Goal: Task Accomplishment & Management: Use online tool/utility

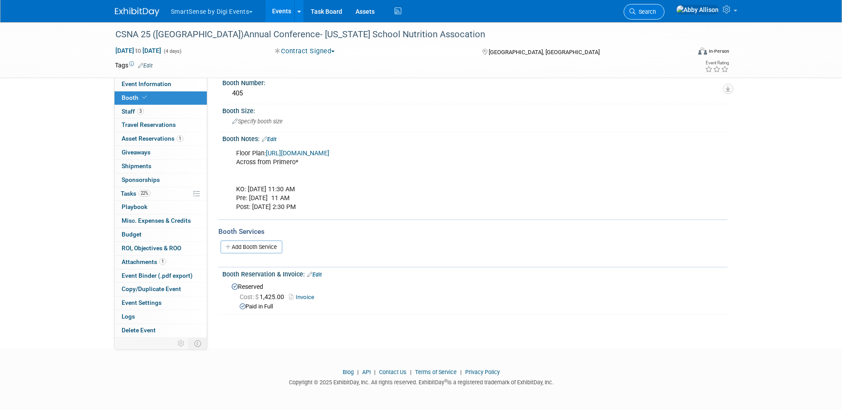
click at [628, 13] on span "Search" at bounding box center [645, 11] width 20 height 7
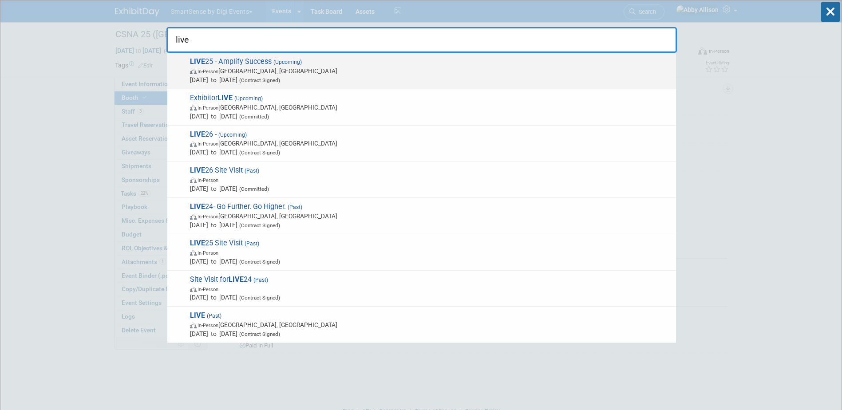
type input "live"
click at [217, 63] on span "LIVE 25 - Amplify Success (Upcoming) In-Person Nashville, TN Oct 21, 2025 to Oc…" at bounding box center [429, 70] width 484 height 27
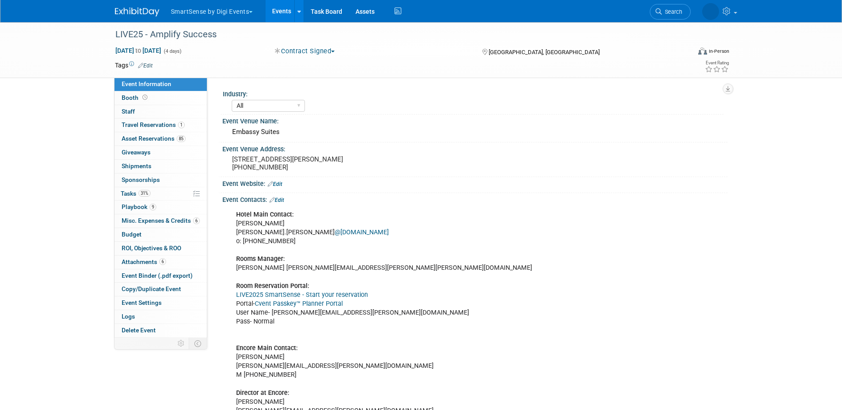
select select "All"
click at [134, 205] on span "Playbook 9" at bounding box center [139, 206] width 35 height 7
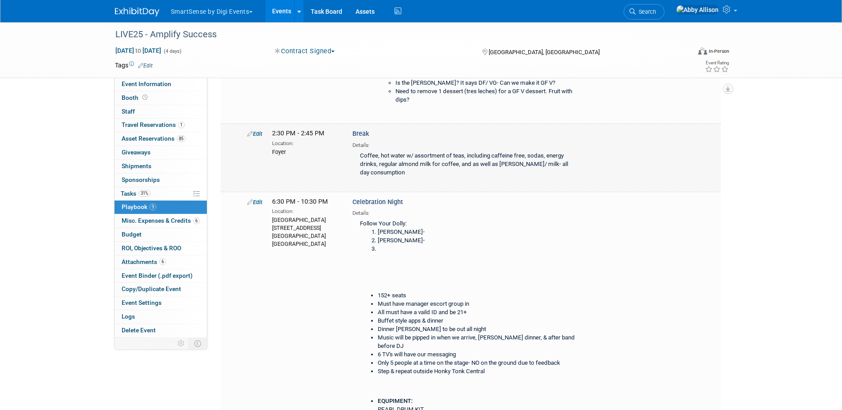
scroll to position [532, 0]
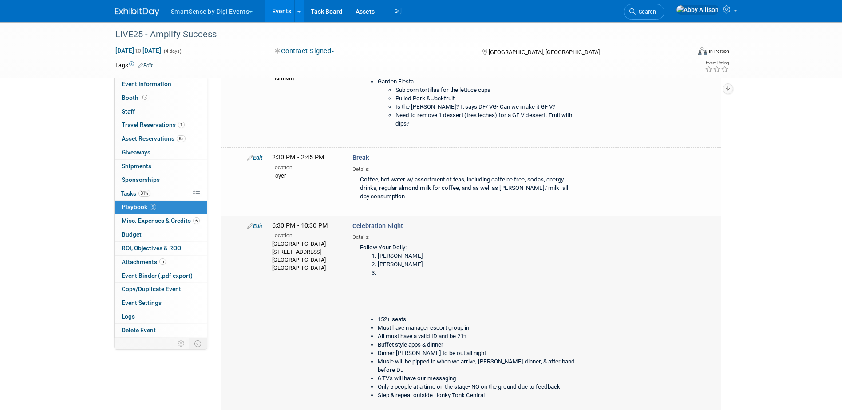
click at [258, 229] on link "Edit" at bounding box center [254, 226] width 15 height 7
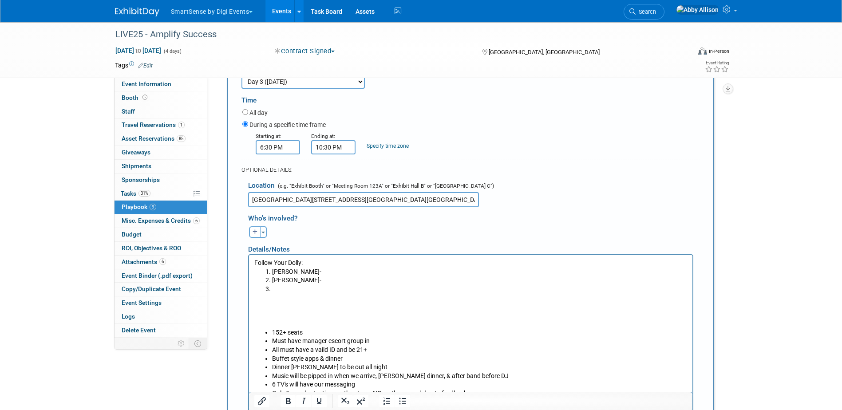
scroll to position [744, 0]
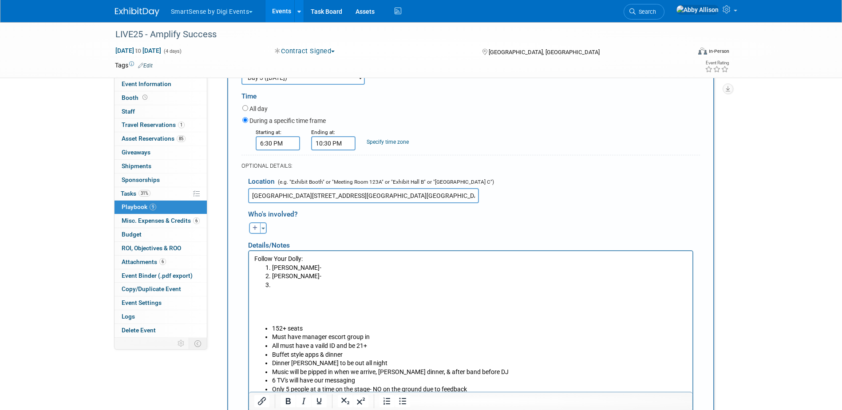
click at [321, 277] on li "[PERSON_NAME]-" at bounding box center [479, 276] width 415 height 9
click at [300, 284] on li "[PERSON_NAME]" at bounding box center [479, 285] width 415 height 9
click at [336, 267] on li "[PERSON_NAME]-" at bounding box center [479, 268] width 415 height 9
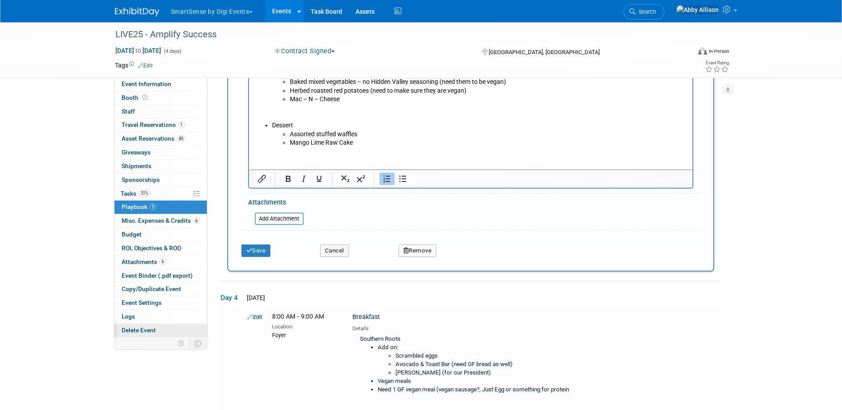
scroll to position [1365, 0]
click at [252, 252] on icon "submit" at bounding box center [249, 250] width 6 height 6
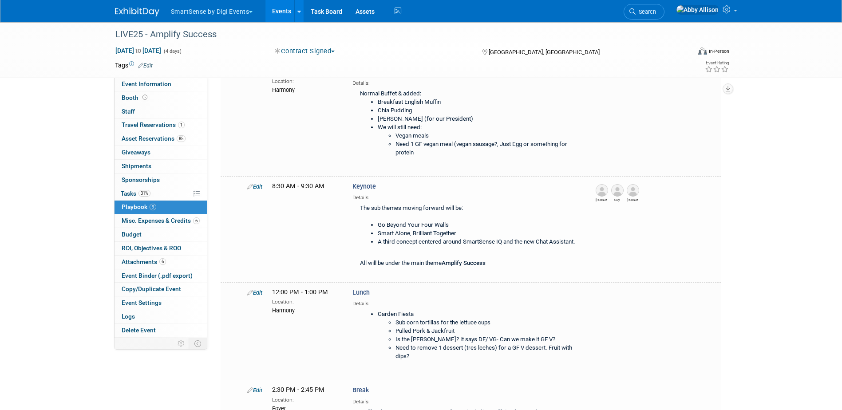
scroll to position [645, 0]
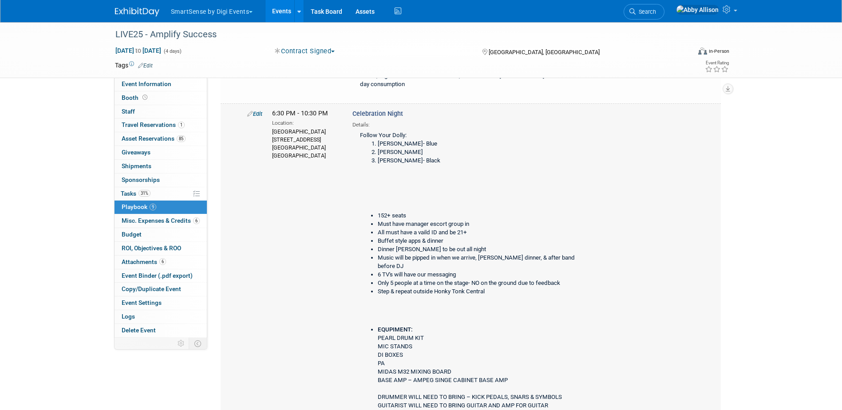
click at [259, 117] on link "Edit" at bounding box center [254, 113] width 15 height 7
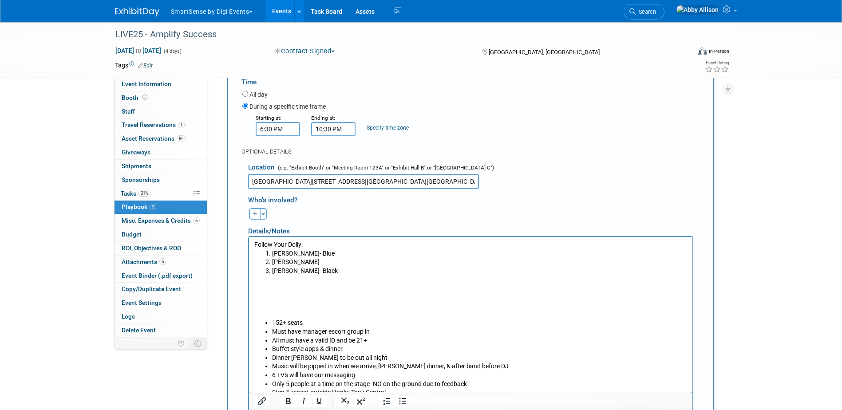
scroll to position [788, 0]
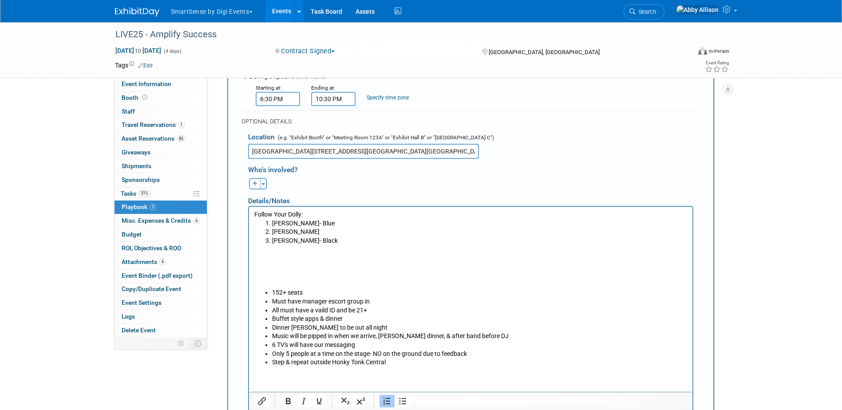
click at [327, 244] on li "[PERSON_NAME]- Black" at bounding box center [479, 240] width 415 height 9
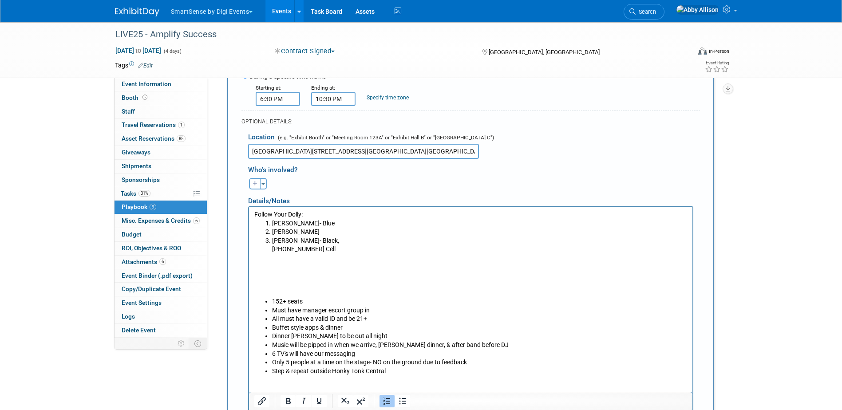
click at [268, 250] on ol "[PERSON_NAME]- Blue [PERSON_NAME] [PERSON_NAME]- Black, [PHONE_NUMBER] Cell" at bounding box center [470, 236] width 433 height 35
drag, startPoint x: 283, startPoint y: 284, endPoint x: 255, endPoint y: 268, distance: 31.8
click at [255, 268] on p "Rich Text Area. Press ALT-0 for help." at bounding box center [470, 275] width 433 height 43
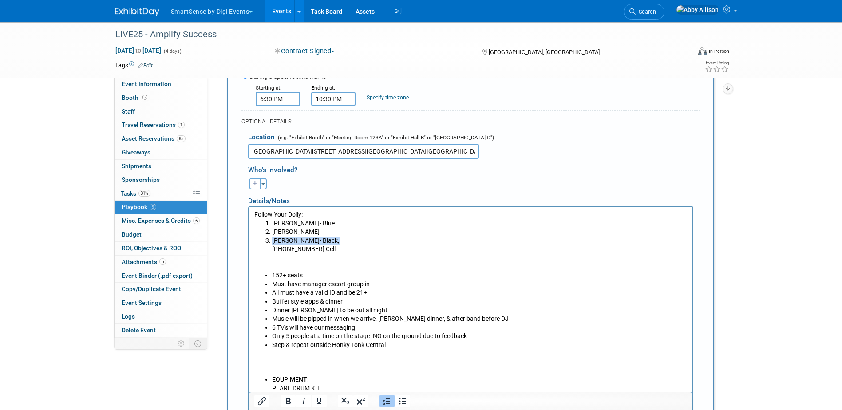
drag, startPoint x: 268, startPoint y: 247, endPoint x: 254, endPoint y: 244, distance: 14.4
click at [254, 244] on ol "[PERSON_NAME]- Blue [PERSON_NAME] [PERSON_NAME]- Black, [PHONE_NUMBER] Cell" at bounding box center [470, 236] width 433 height 35
click at [290, 261] on p "Rich Text Area. Press ALT-0 for help." at bounding box center [470, 262] width 433 height 17
drag, startPoint x: 323, startPoint y: 252, endPoint x: 266, endPoint y: 249, distance: 57.3
click at [266, 249] on ol "[PERSON_NAME]- Blue [PERSON_NAME] [PERSON_NAME]- Black, [PHONE_NUMBER] Cell" at bounding box center [470, 236] width 433 height 35
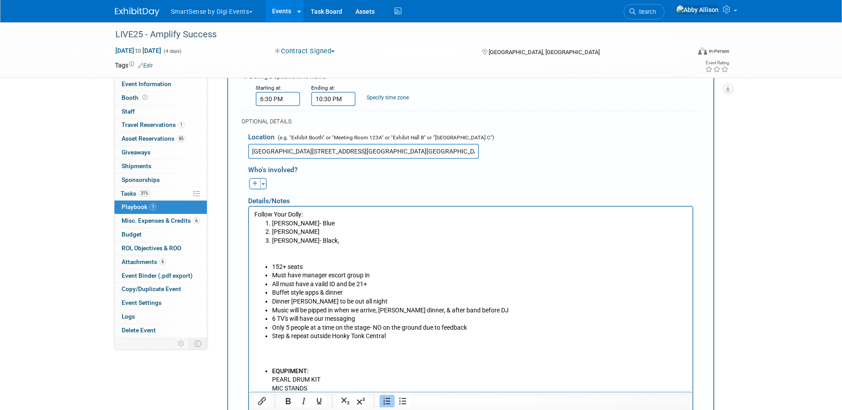
click at [326, 239] on li "[PERSON_NAME]- Black," at bounding box center [479, 240] width 415 height 9
click at [326, 240] on li "[PERSON_NAME]- Black," at bounding box center [479, 240] width 415 height 9
click at [322, 241] on li "[PERSON_NAME]- Black," at bounding box center [479, 240] width 415 height 9
click at [354, 223] on li "[PERSON_NAME]- Blue" at bounding box center [479, 223] width 415 height 9
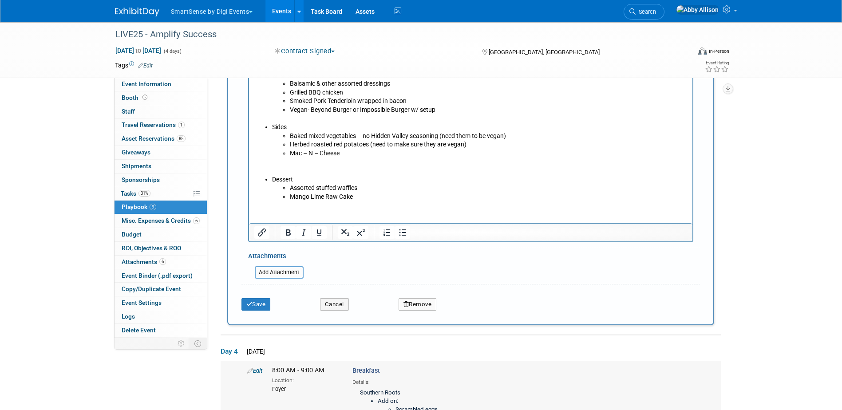
scroll to position [1365, 0]
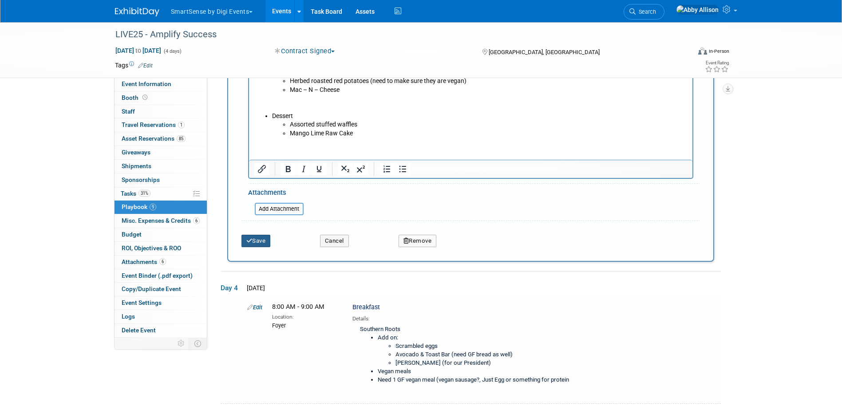
click at [256, 247] on button "Save" at bounding box center [255, 241] width 29 height 12
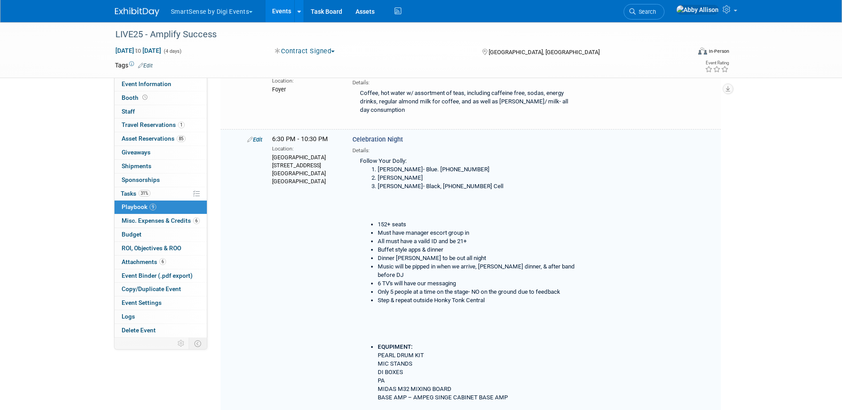
scroll to position [645, 0]
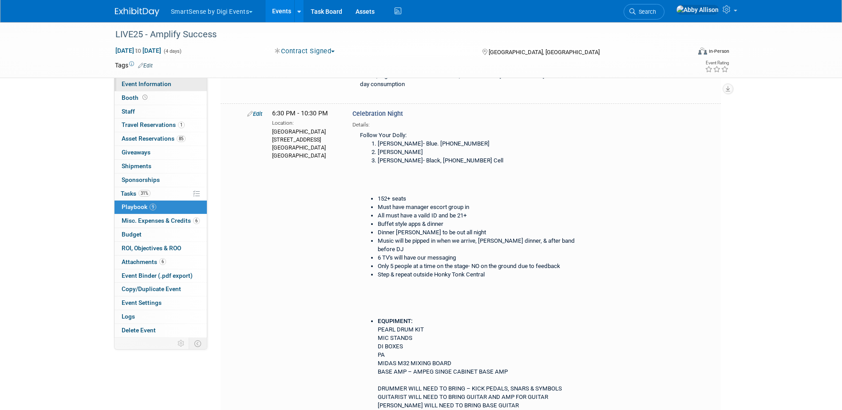
click at [131, 81] on span "Event Information" at bounding box center [147, 83] width 50 height 7
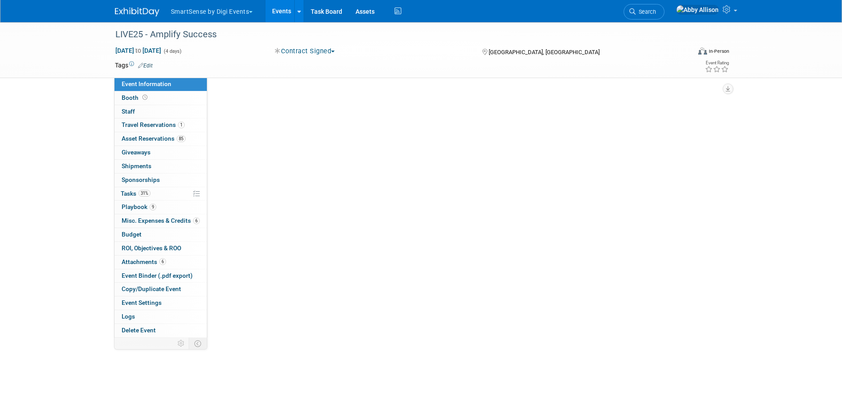
select select "All"
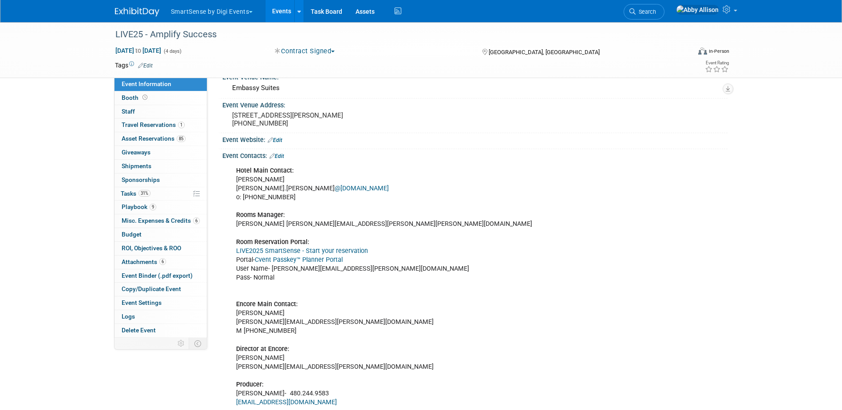
scroll to position [44, 0]
click at [329, 260] on link "Cvent Passkey™ Planner Portal" at bounding box center [299, 260] width 88 height 8
